Goal: Task Accomplishment & Management: Complete application form

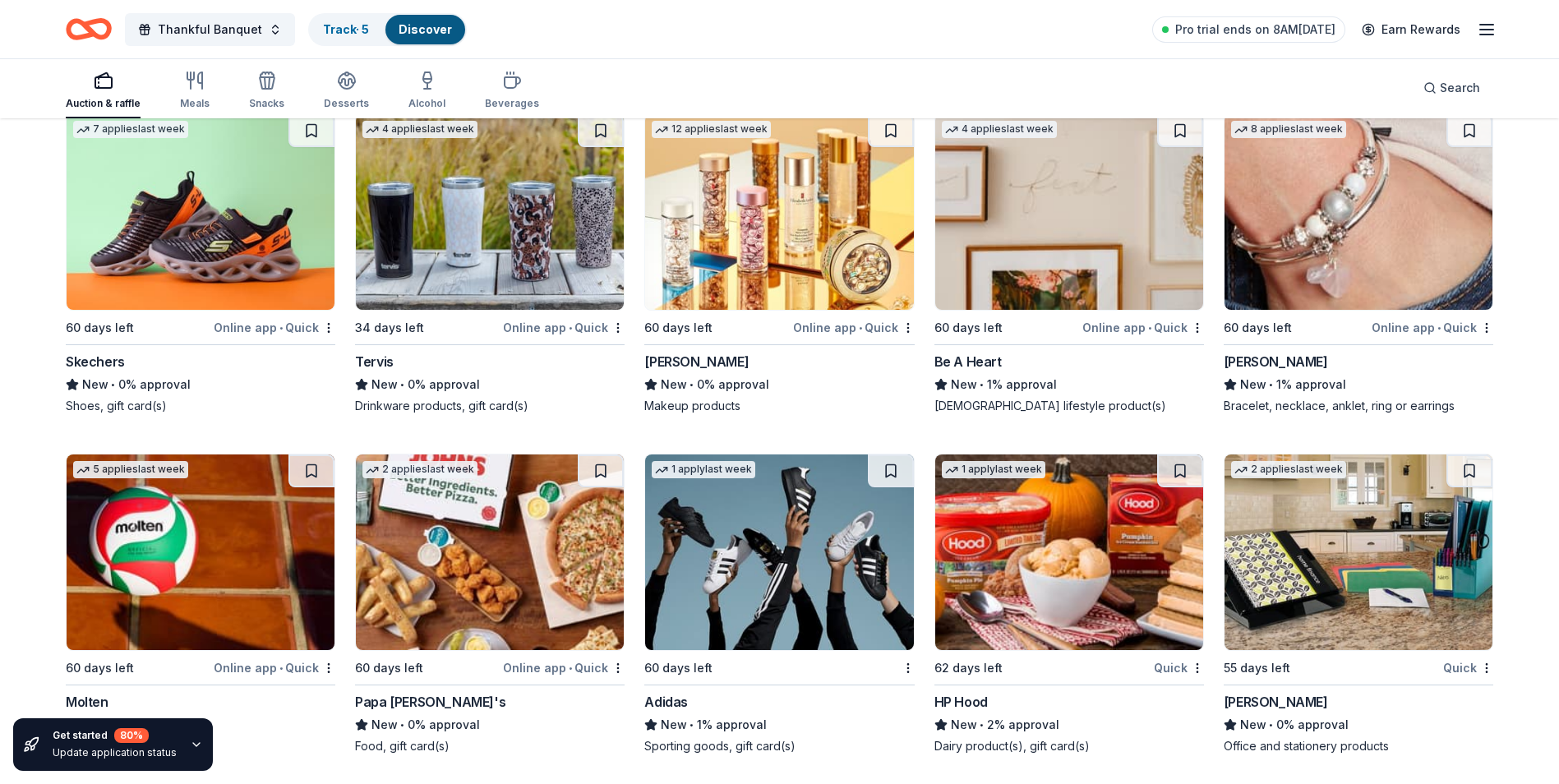
scroll to position [15250, 0]
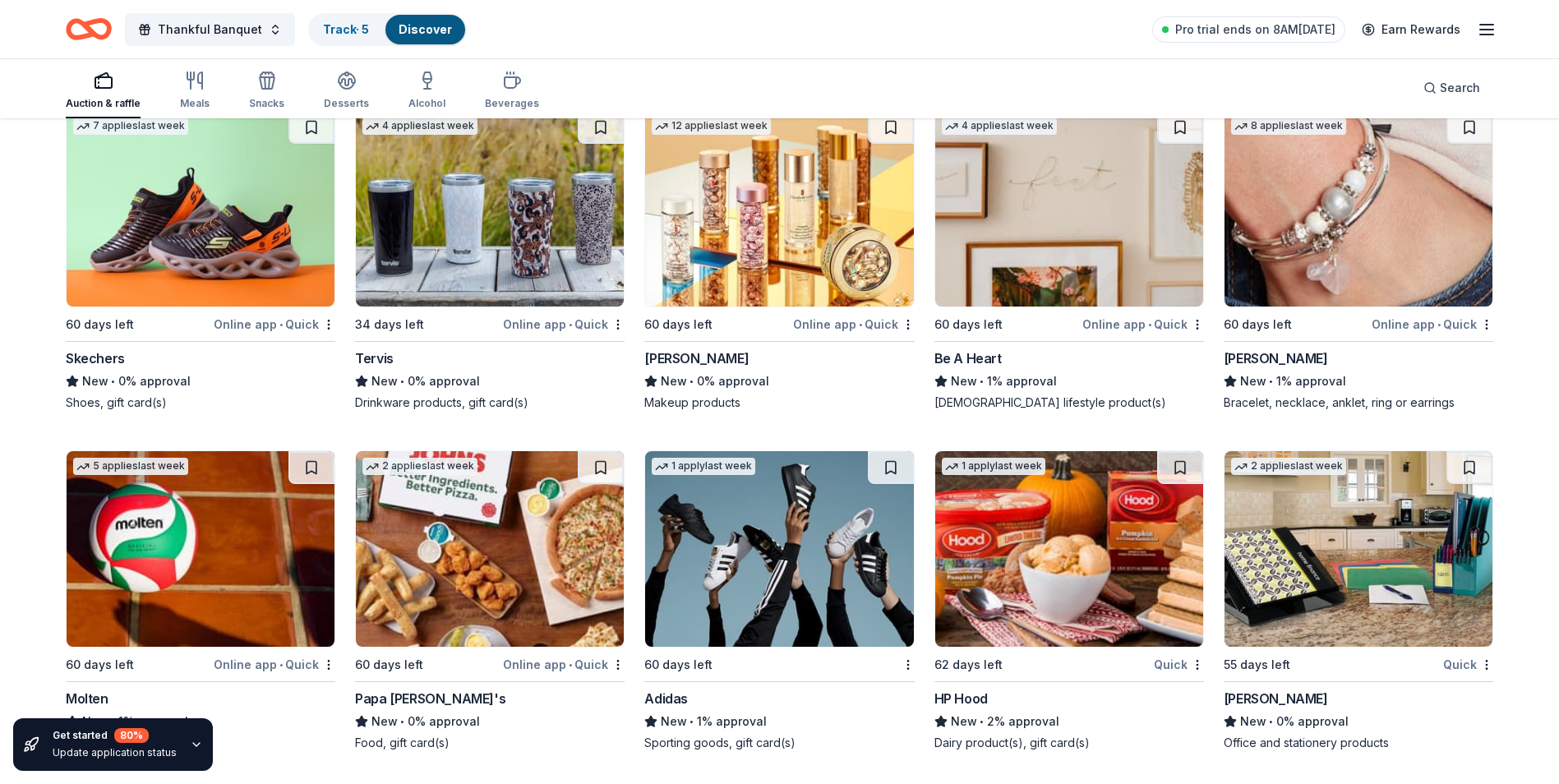
click at [1250, 699] on div "Mead" at bounding box center [1275, 698] width 104 height 19
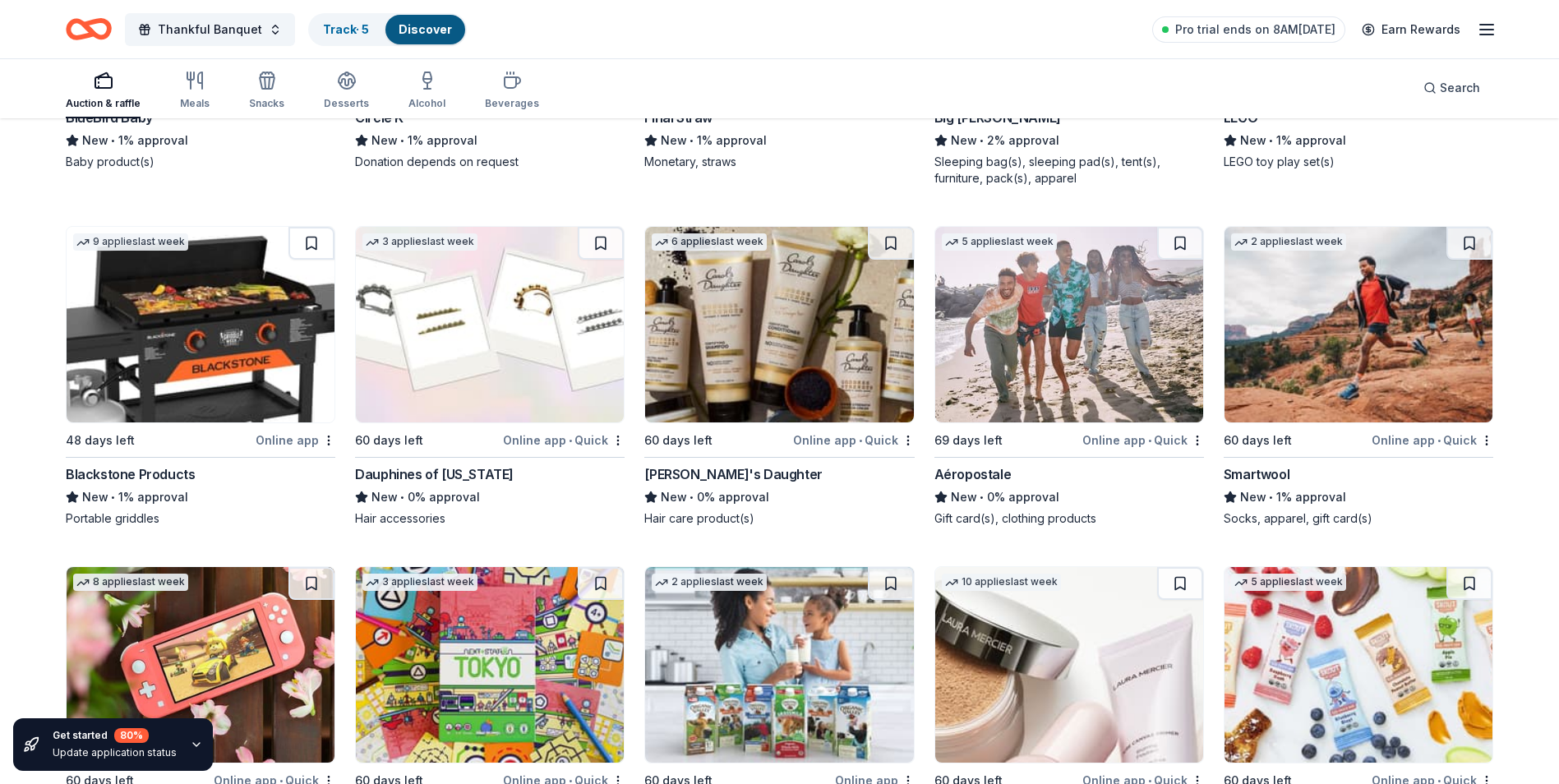
scroll to position [14450, 0]
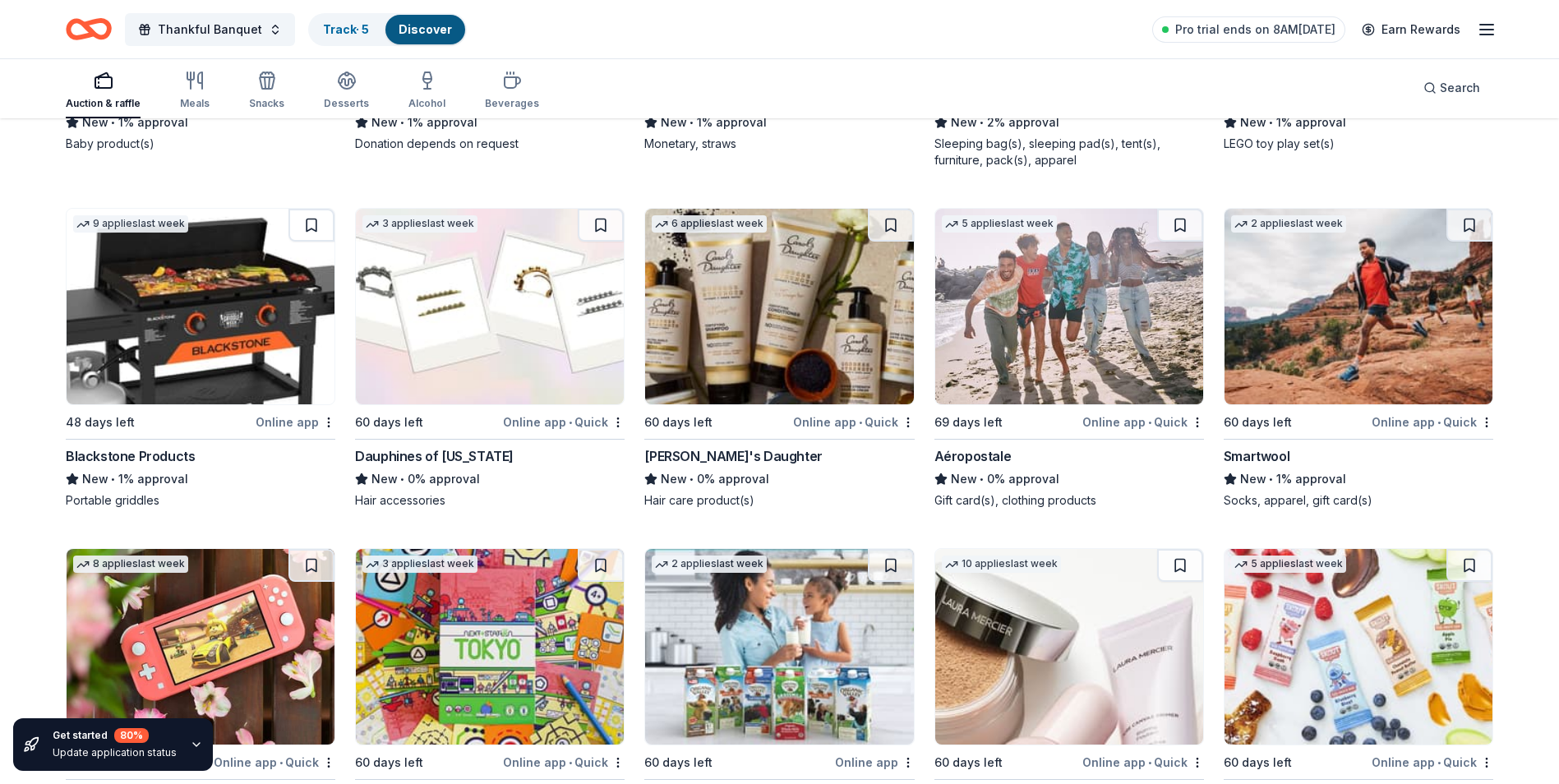
click at [158, 459] on div "Blackstone Products" at bounding box center [130, 455] width 129 height 19
click at [556, 428] on div "Online app • Quick" at bounding box center [564, 422] width 122 height 20
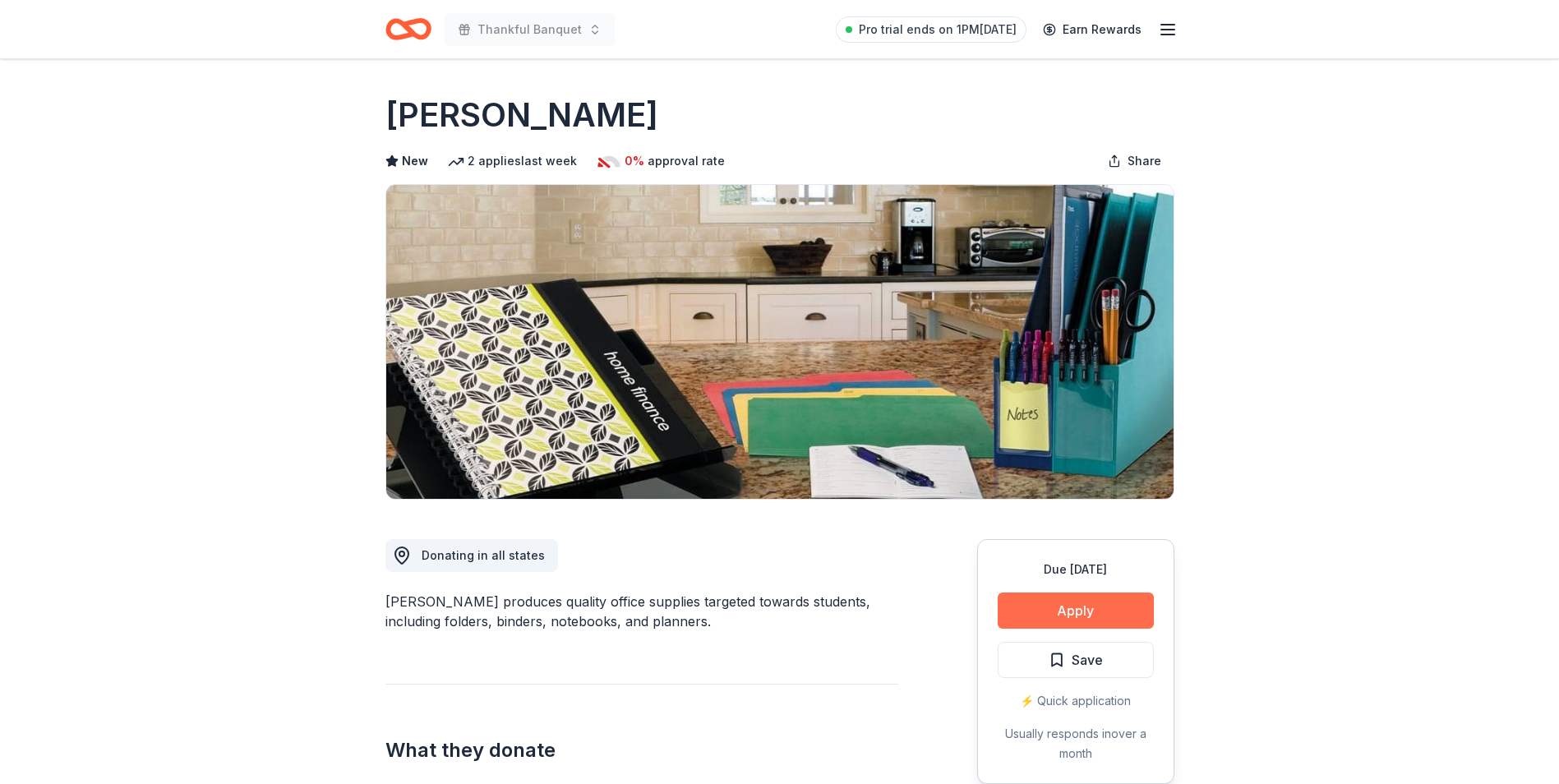
click at [1070, 607] on button "Apply" at bounding box center [1075, 610] width 156 height 36
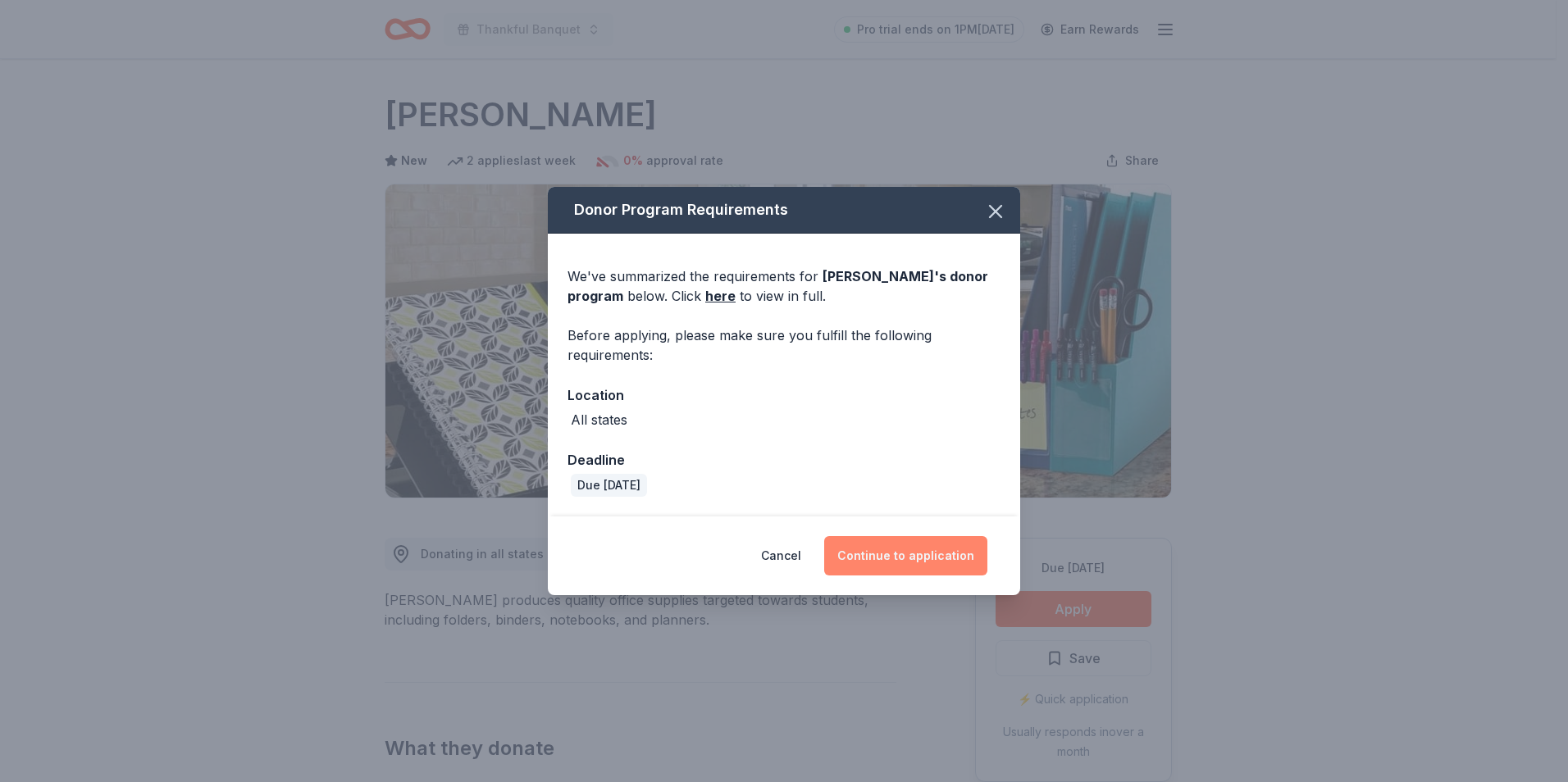
click at [899, 551] on button "Continue to application" at bounding box center [906, 556] width 163 height 40
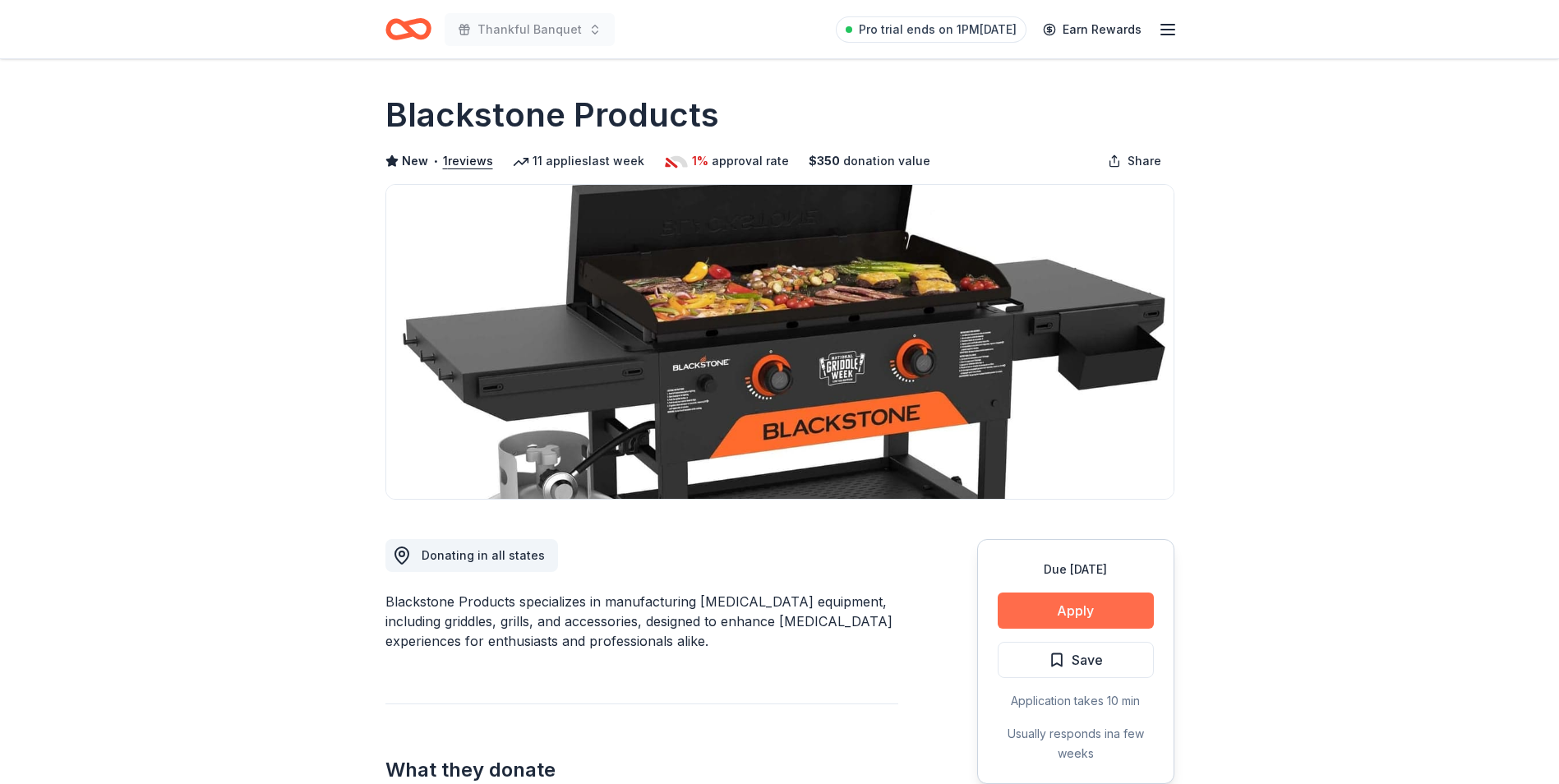
click at [1051, 608] on button "Apply" at bounding box center [1075, 610] width 156 height 36
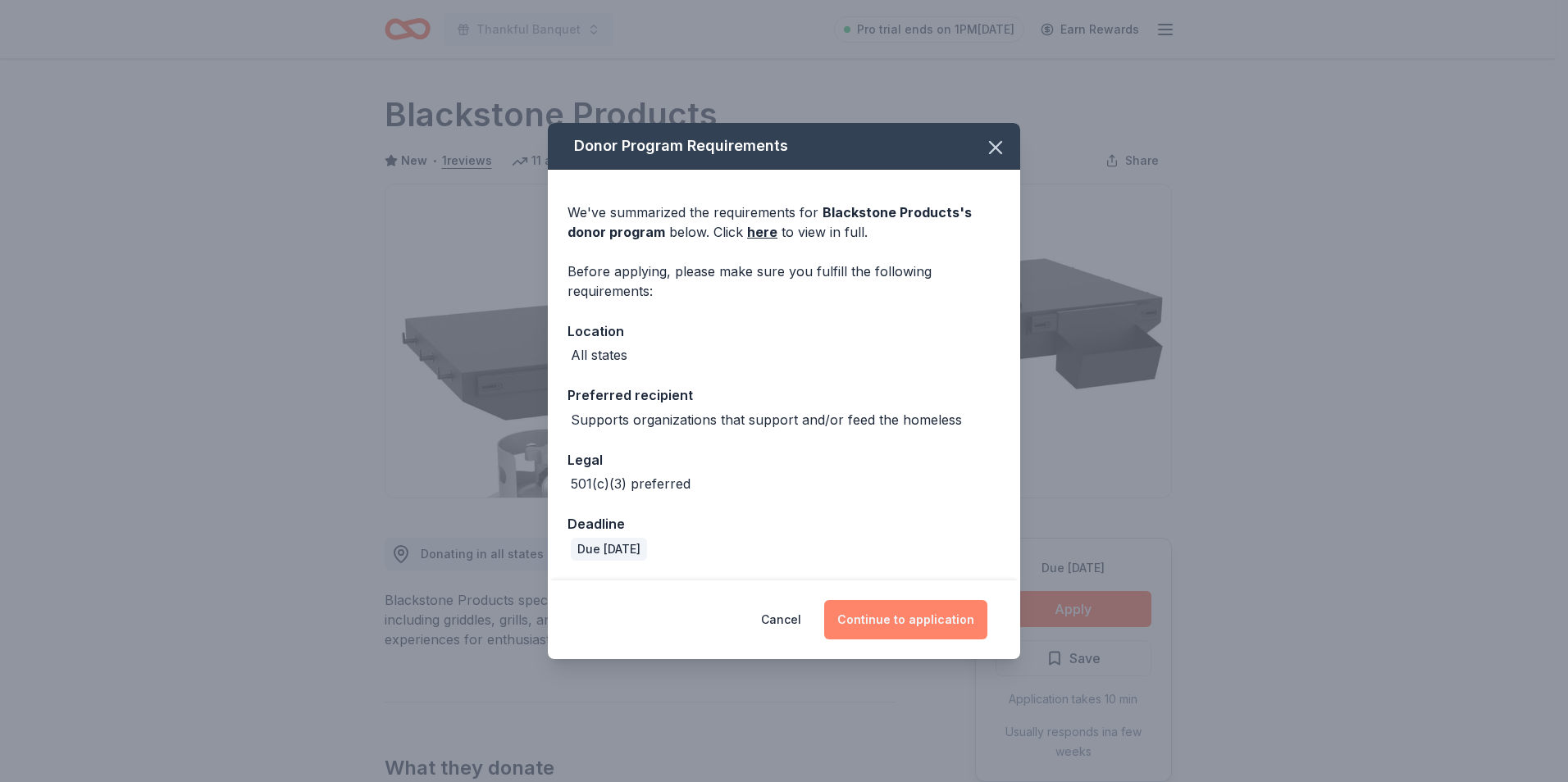
click at [887, 615] on button "Continue to application" at bounding box center [906, 620] width 163 height 40
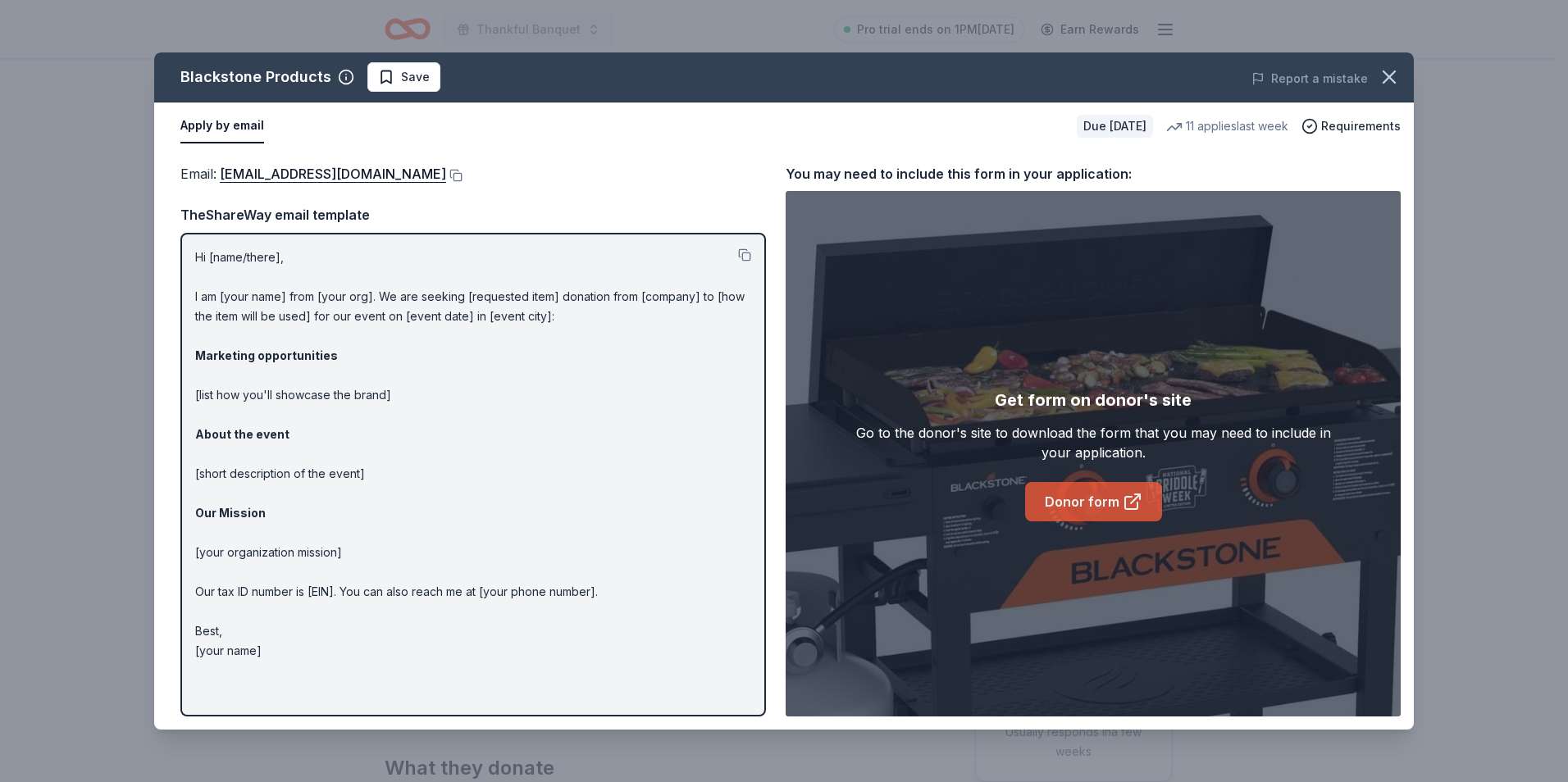
click at [1086, 498] on link "Donor form" at bounding box center [1093, 502] width 137 height 40
click at [1090, 502] on link "Donor form" at bounding box center [1093, 502] width 137 height 40
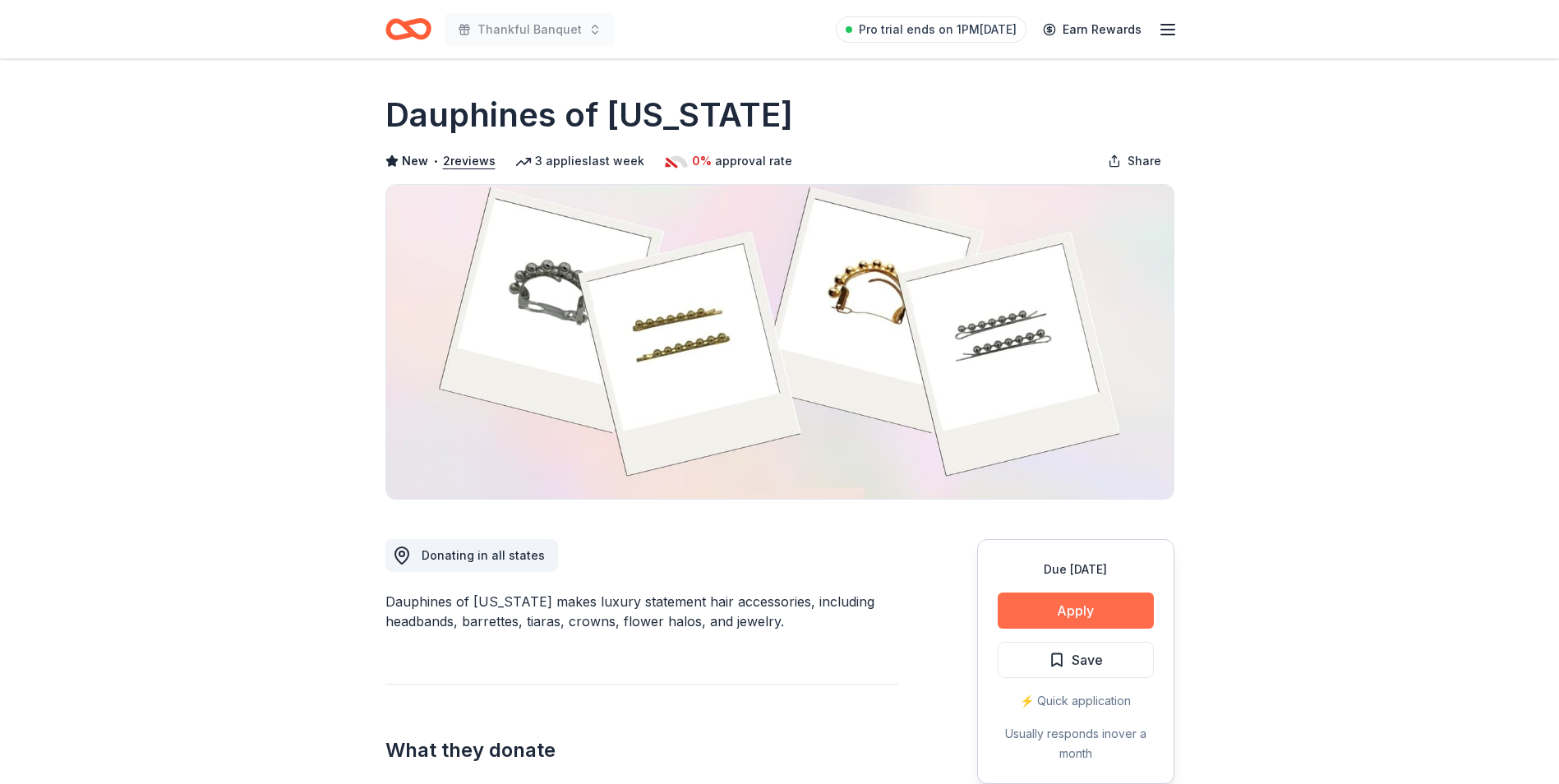
click at [1094, 610] on button "Apply" at bounding box center [1075, 610] width 156 height 36
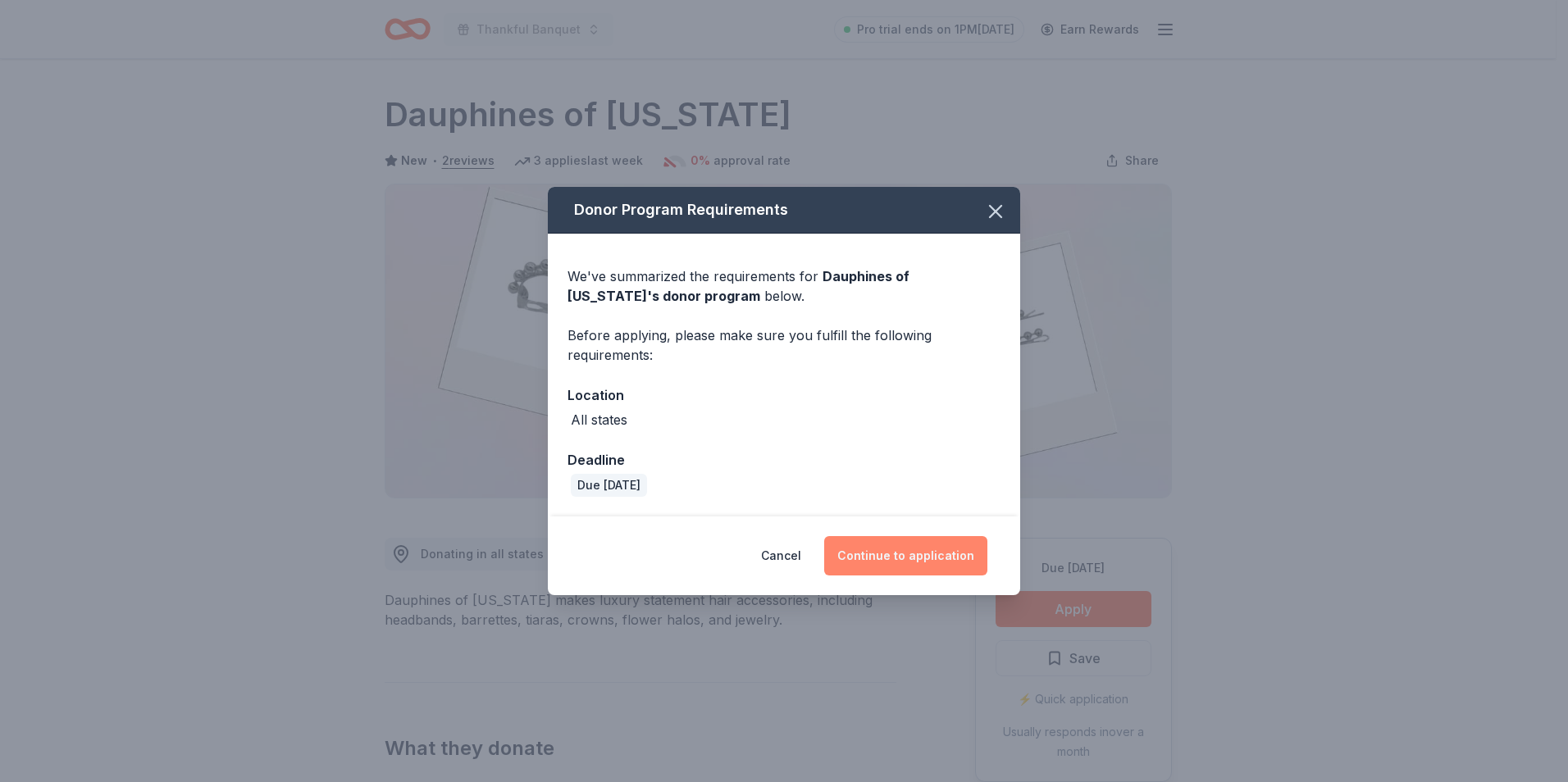
click at [925, 549] on button "Continue to application" at bounding box center [906, 556] width 163 height 40
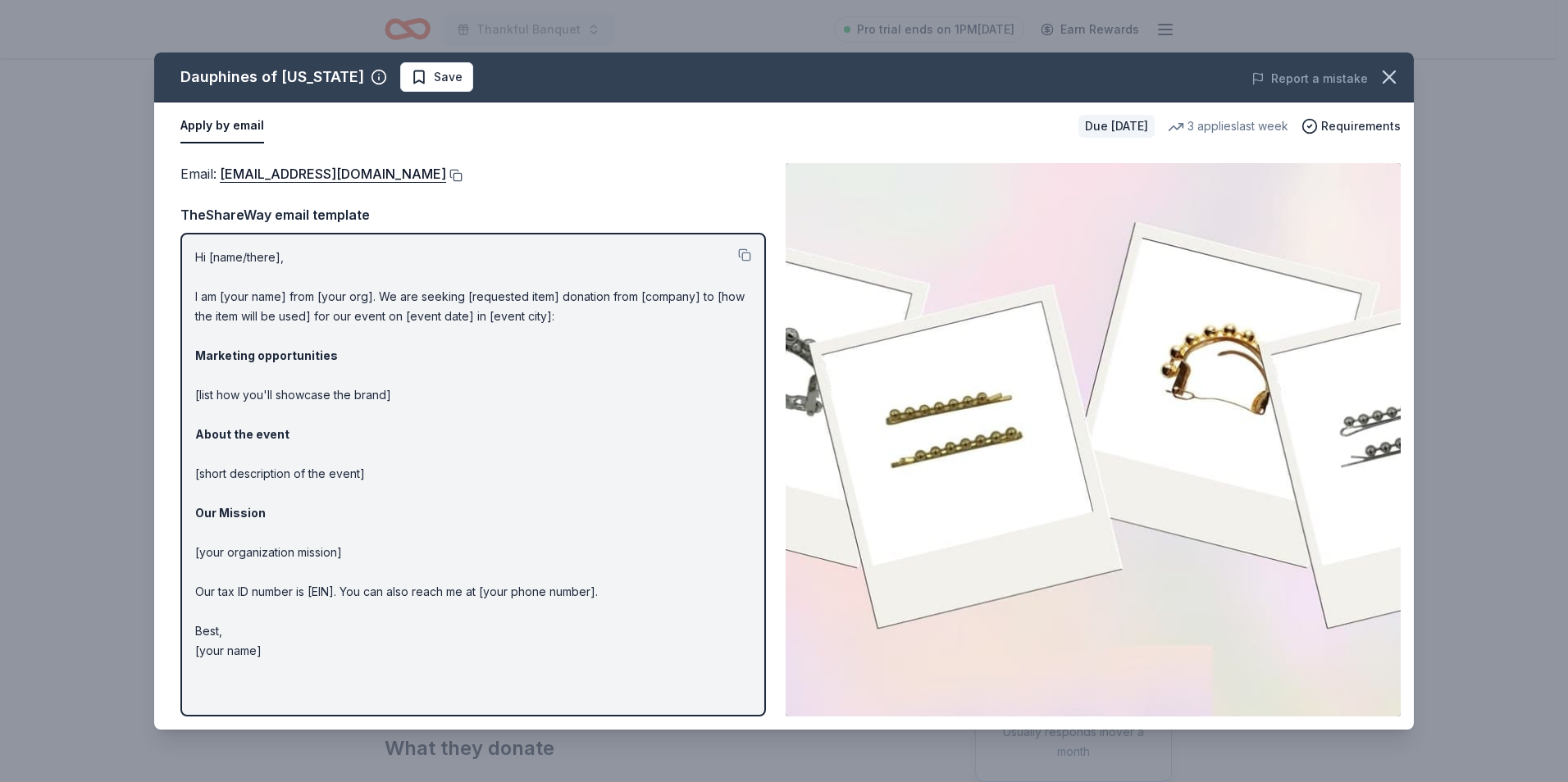
click at [462, 176] on button at bounding box center [454, 176] width 16 height 14
click at [1124, 370] on img at bounding box center [1093, 439] width 615 height 553
